Goal: Task Accomplishment & Management: Use online tool/utility

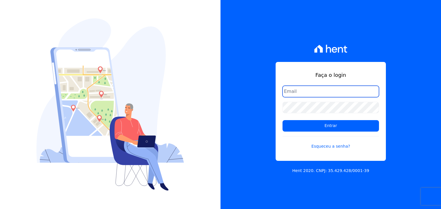
click at [220, 94] on input "email" at bounding box center [331, 91] width 96 height 11
type input "[PERSON_NAME][EMAIL_ADDRESS][PERSON_NAME][DOMAIN_NAME]"
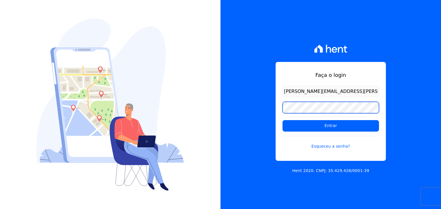
click at [220, 94] on input "Entrar" at bounding box center [331, 125] width 96 height 11
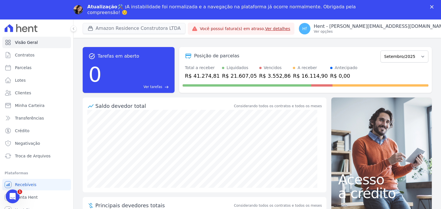
click at [144, 9] on div "Atualização🛠️ : A instabilidade foi normalizada e a navegação na plataforma já …" at bounding box center [222, 9] width 271 height 11
click at [142, 21] on div "Amazon Residence Construtora LTDA Trapisa Engenharia Acaiá Residencial Icatu Re…" at bounding box center [134, 28] width 103 height 19
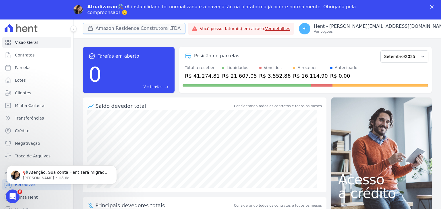
click at [142, 24] on button "Amazon Residence Construtora LTDA" at bounding box center [134, 28] width 103 height 11
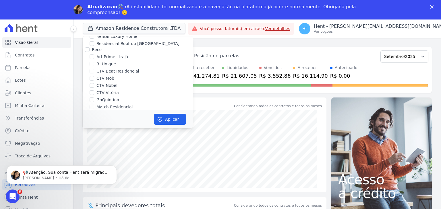
scroll to position [590, 0]
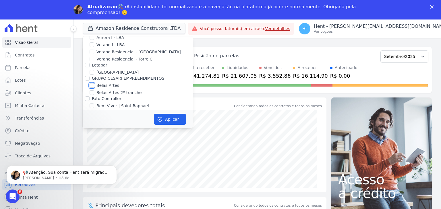
click at [93, 83] on input "Belas Artes" at bounding box center [92, 85] width 5 height 5
checkbox input "true"
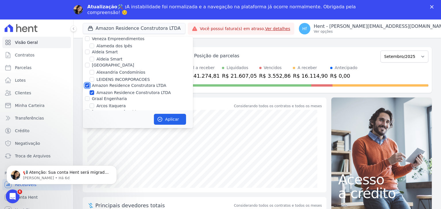
click at [87, 83] on input "Amazon Residence Construtora LTDA" at bounding box center [87, 85] width 5 height 5
checkbox input "false"
click at [173, 118] on button "Aplicar" at bounding box center [170, 119] width 32 height 11
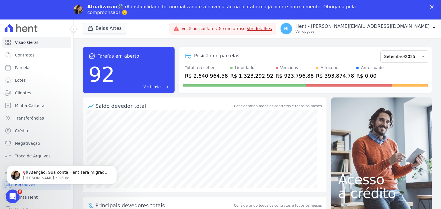
scroll to position [0, 0]
click at [431, 7] on icon "Fechar" at bounding box center [431, 6] width 3 height 3
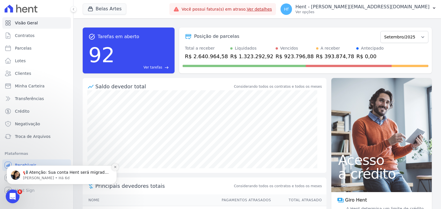
click at [114, 168] on icon "Dismiss notification" at bounding box center [115, 167] width 3 height 3
